Goal: Information Seeking & Learning: Learn about a topic

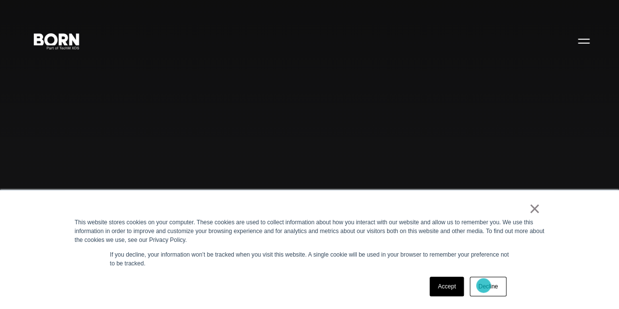
click at [485, 284] on link "Decline" at bounding box center [488, 287] width 36 height 20
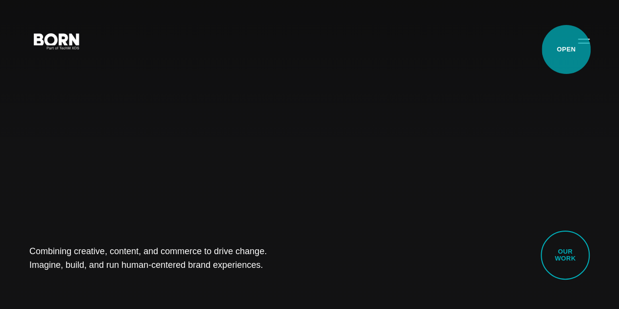
click at [572, 49] on button "Primary Menu" at bounding box center [583, 40] width 23 height 21
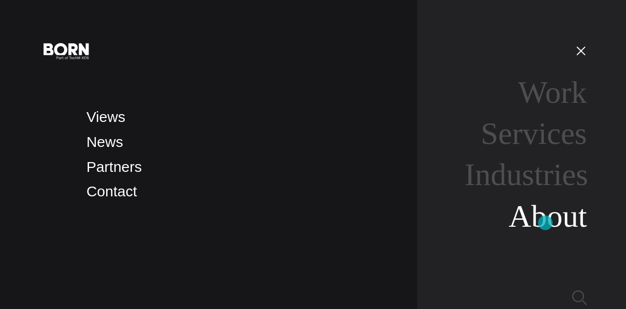
click at [546, 222] on link "About" at bounding box center [548, 216] width 78 height 35
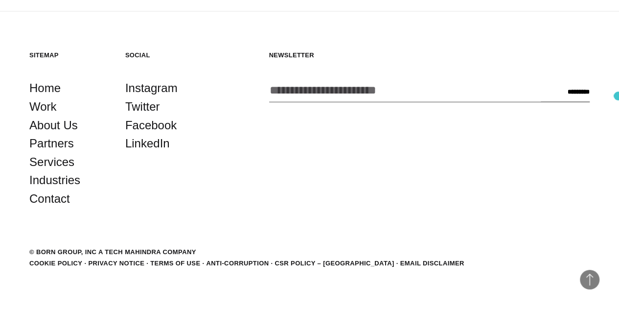
scroll to position [3113, 0]
click at [144, 263] on link "Privacy Notice" at bounding box center [116, 262] width 56 height 7
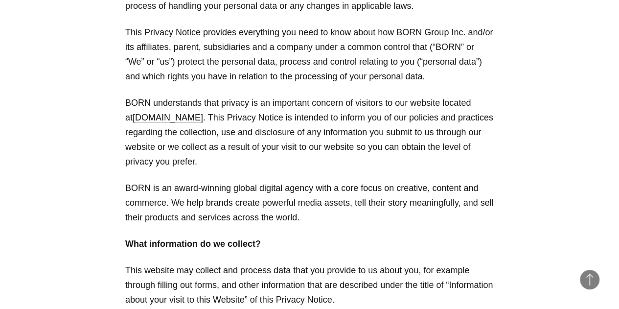
scroll to position [274, 0]
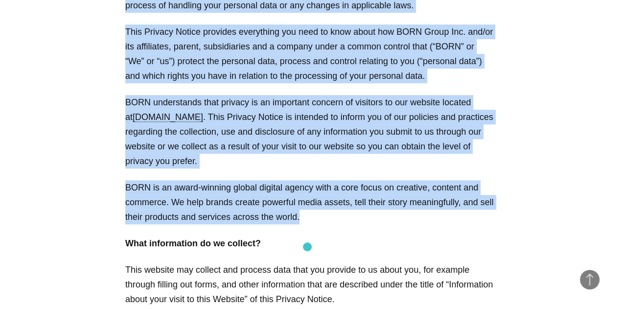
drag, startPoint x: 127, startPoint y: 20, endPoint x: 312, endPoint y: 235, distance: 284.6
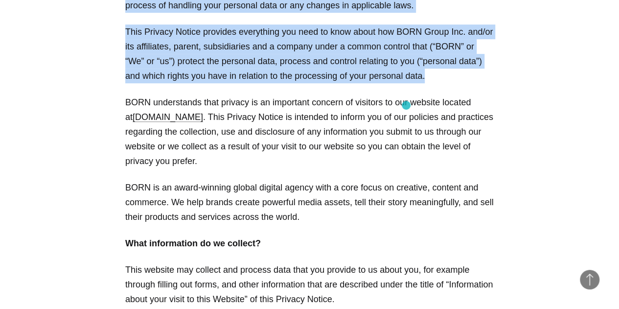
drag, startPoint x: 120, startPoint y: 14, endPoint x: 411, endPoint y: 103, distance: 303.6
copy div "Kindly note that this Privacy Notice will be restructured to reflect any modifi…"
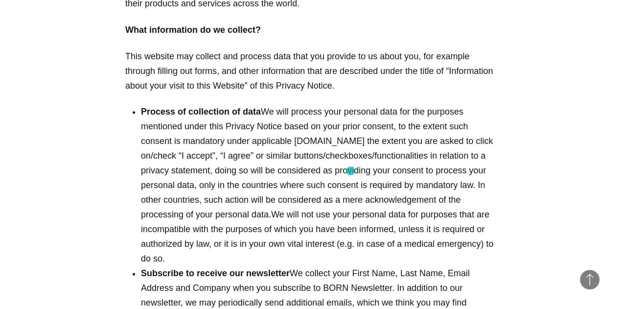
scroll to position [509, 0]
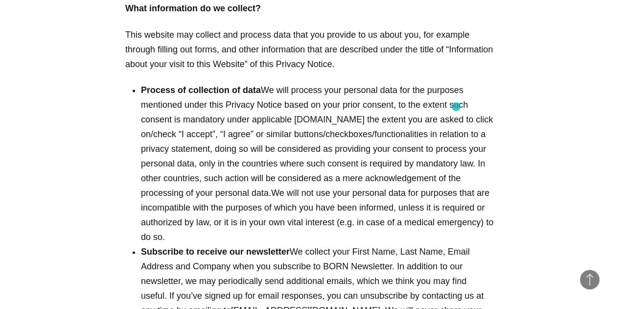
drag, startPoint x: 453, startPoint y: 108, endPoint x: 444, endPoint y: 99, distance: 12.8
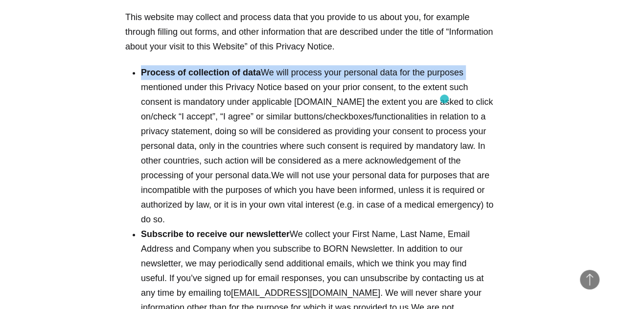
scroll to position [529, 0]
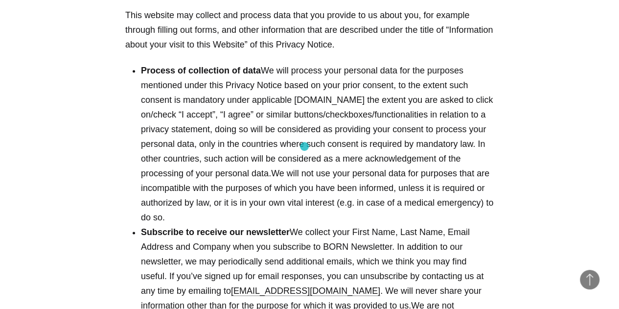
click at [304, 146] on li "Process of collection of data We will process your personal data for the purpos…" at bounding box center [317, 143] width 353 height 161
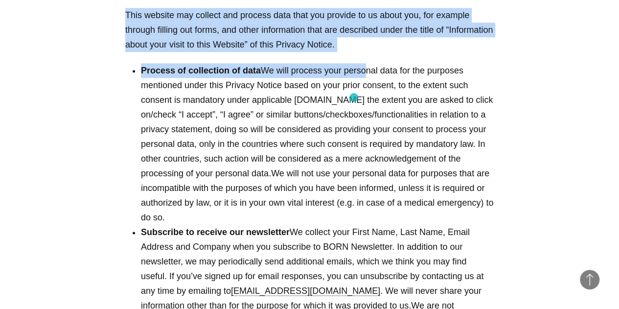
drag, startPoint x: 131, startPoint y: 44, endPoint x: 354, endPoint y: 97, distance: 229.6
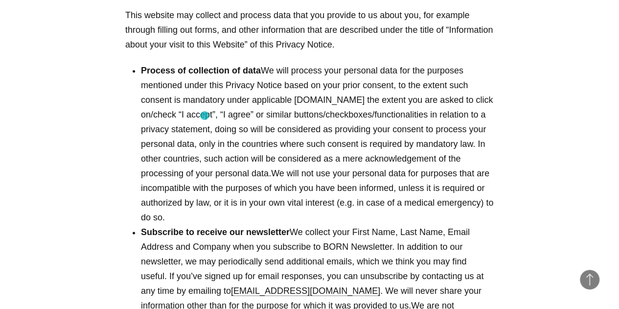
click at [205, 115] on li "Process of collection of data We will process your personal data for the purpos…" at bounding box center [317, 143] width 353 height 161
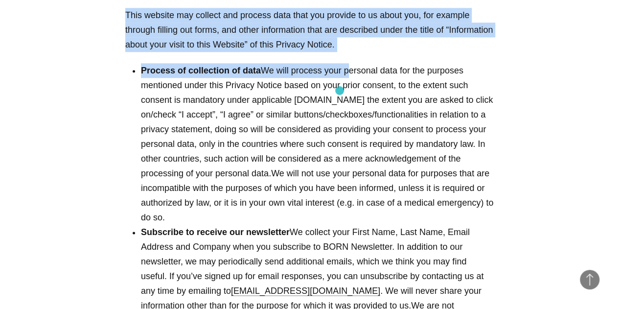
drag, startPoint x: 127, startPoint y: 38, endPoint x: 340, endPoint y: 91, distance: 219.2
click at [476, 52] on p "This website may collect and process data that you provide to us about you, for…" at bounding box center [309, 30] width 369 height 44
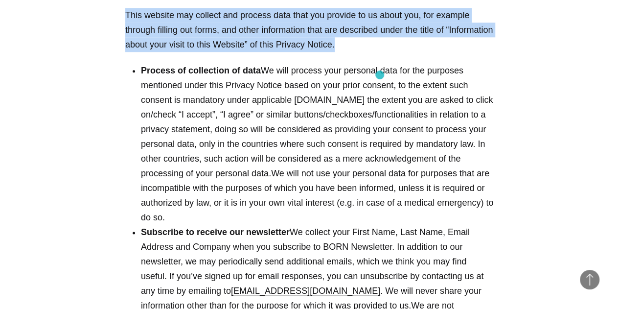
drag, startPoint x: 136, startPoint y: 44, endPoint x: 379, endPoint y: 74, distance: 245.1
copy p "This website may collect and process data that you provide to us about you, for…"
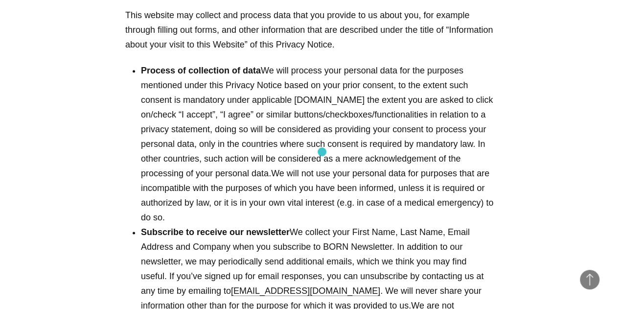
click at [322, 152] on li "Process of collection of data We will process your personal data for the purpos…" at bounding box center [317, 143] width 353 height 161
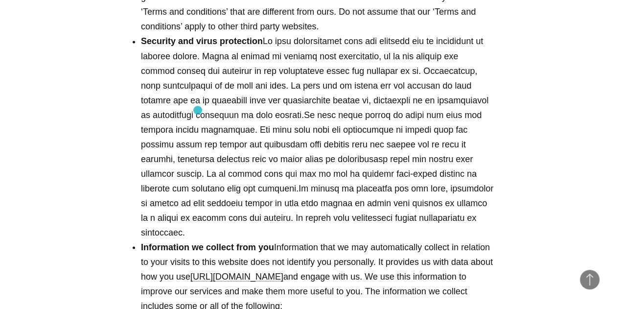
scroll to position [900, 0]
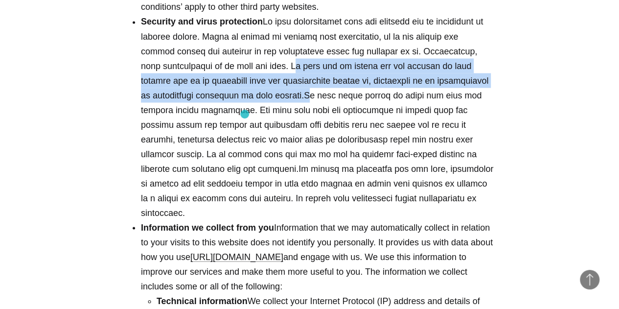
drag, startPoint x: 265, startPoint y: 76, endPoint x: 243, endPoint y: 114, distance: 43.6
click at [243, 114] on li "Security and virus protection" at bounding box center [317, 117] width 353 height 206
copy li "We will not be liable for any damages or loss arising out of or resulting from …"
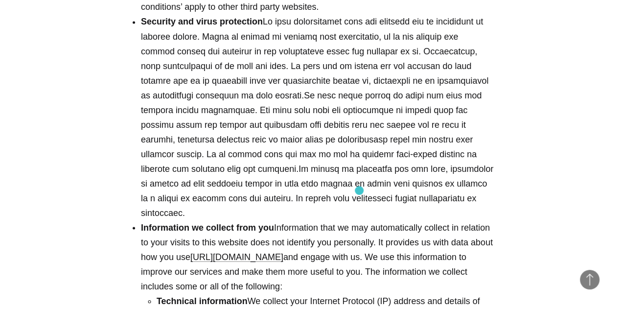
click at [359, 190] on li "Security and virus protection" at bounding box center [317, 117] width 353 height 206
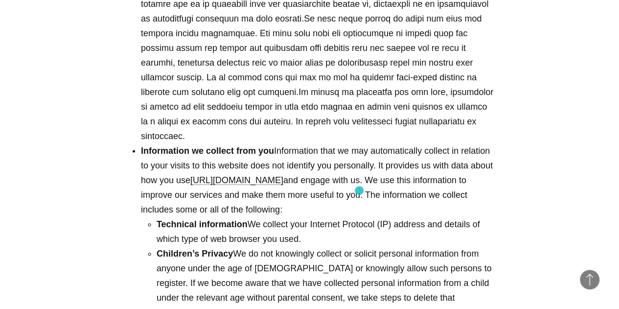
scroll to position [979, 0]
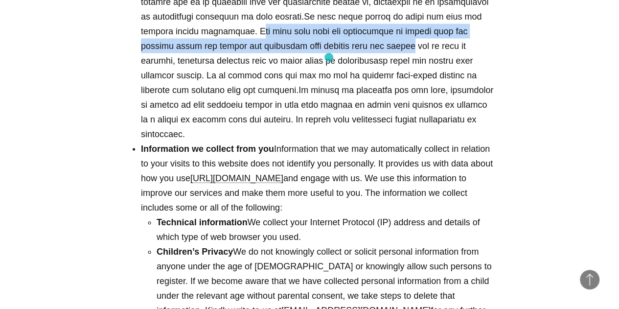
drag, startPoint x: 195, startPoint y: 43, endPoint x: 329, endPoint y: 56, distance: 134.7
click at [329, 56] on li "Security and virus protection" at bounding box center [317, 39] width 353 height 206
click at [267, 41] on li "Security and virus protection" at bounding box center [317, 39] width 353 height 206
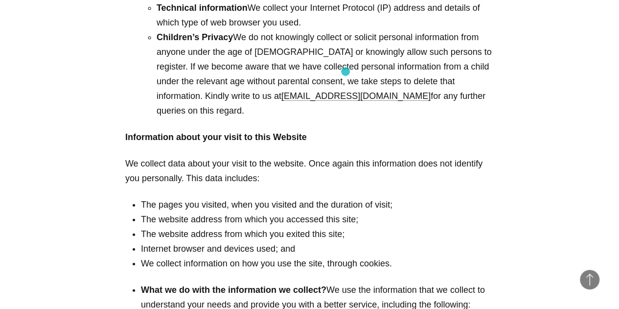
scroll to position [1233, 0]
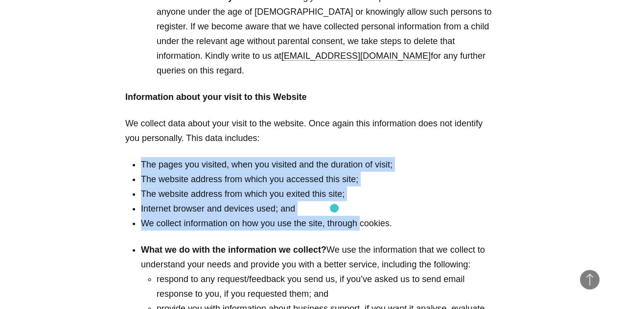
drag, startPoint x: 139, startPoint y: 145, endPoint x: 358, endPoint y: 213, distance: 229.1
click at [449, 157] on li "The pages you visited, when you visited and the duration of visit;" at bounding box center [317, 164] width 353 height 15
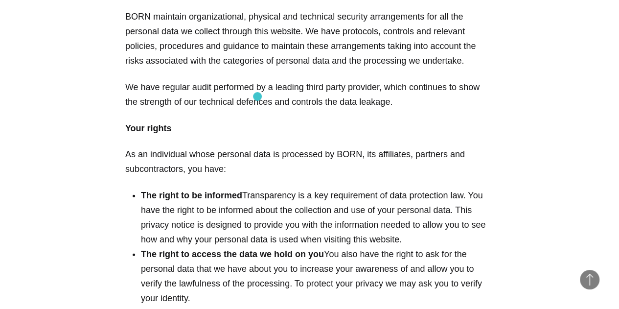
scroll to position [3250, 0]
